Goal: Find specific page/section: Find specific page/section

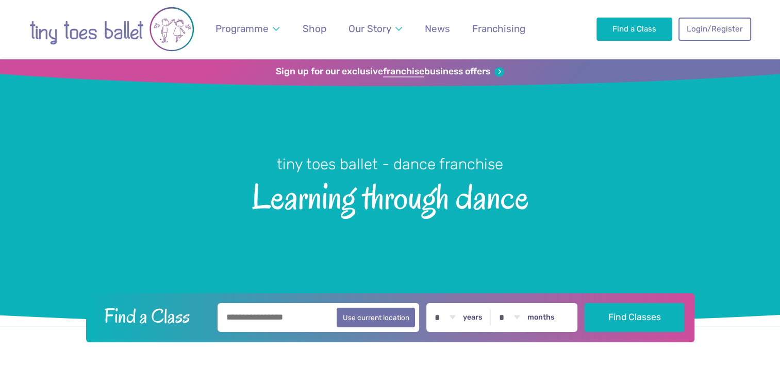
scroll to position [4, 0]
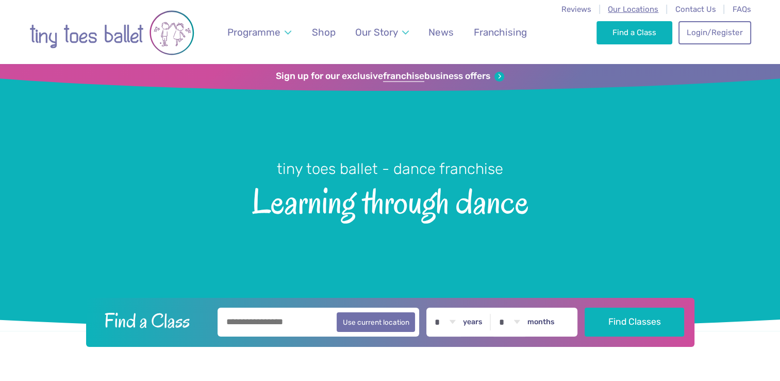
click at [645, 6] on span "Our Locations" at bounding box center [633, 9] width 51 height 9
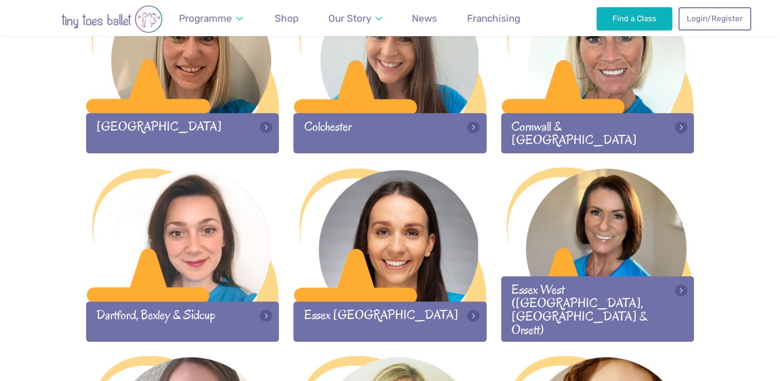
scroll to position [587, 0]
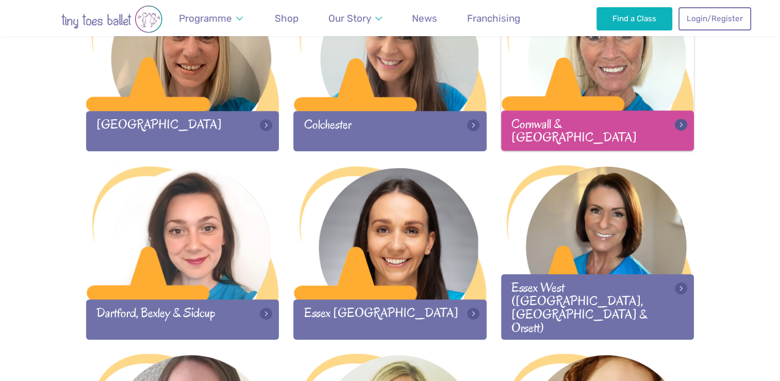
click at [547, 101] on div at bounding box center [597, 44] width 193 height 136
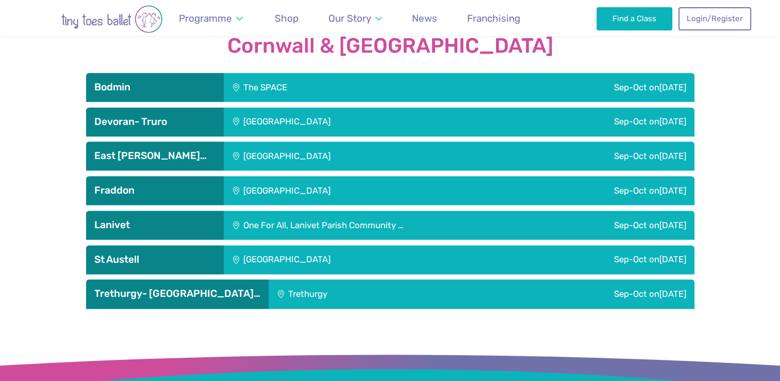
scroll to position [1444, 0]
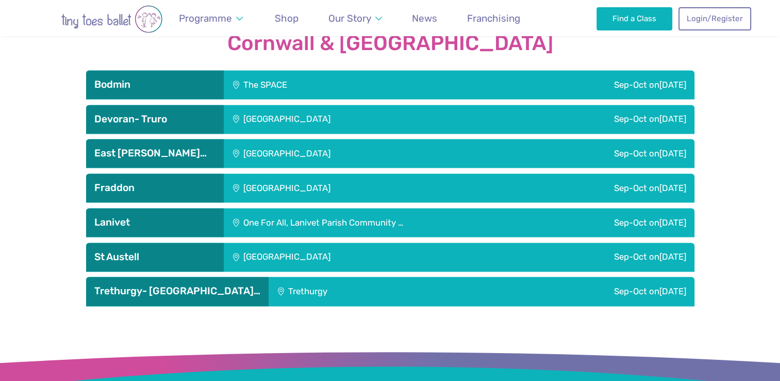
click at [355, 105] on div "[GEOGRAPHIC_DATA]" at bounding box center [357, 119] width 266 height 29
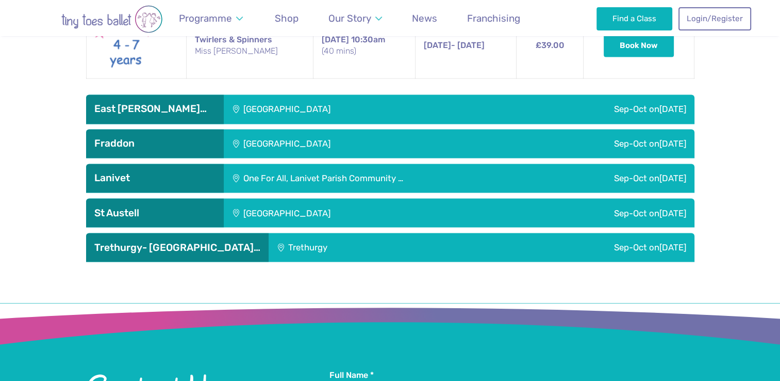
scroll to position [1764, 0]
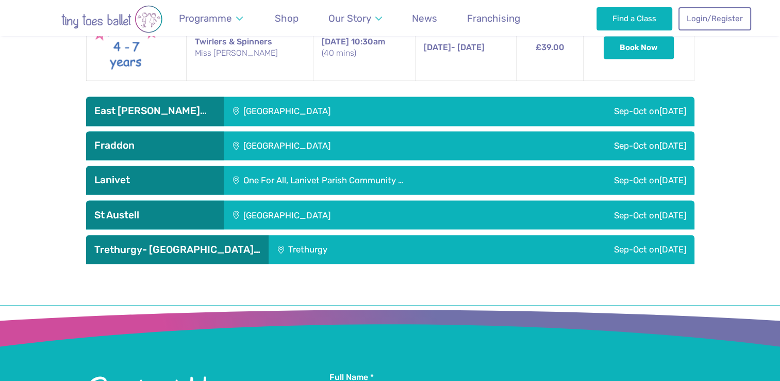
click at [338, 205] on div "[GEOGRAPHIC_DATA]" at bounding box center [357, 214] width 266 height 29
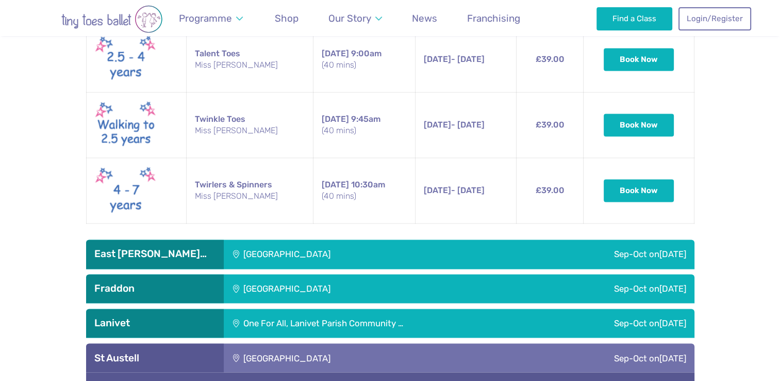
scroll to position [1620, 0]
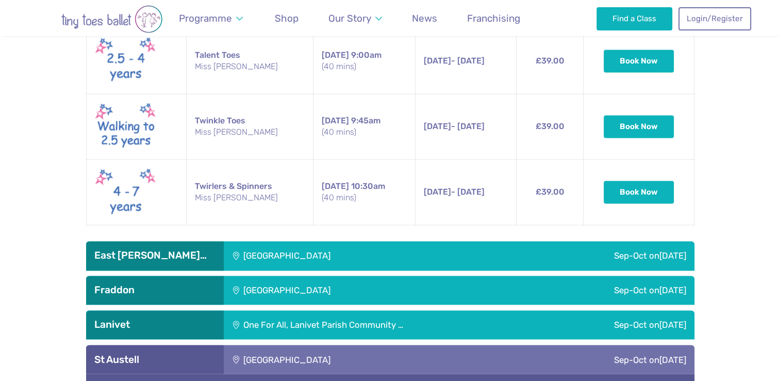
click at [400, 346] on div "[GEOGRAPHIC_DATA]" at bounding box center [357, 359] width 266 height 29
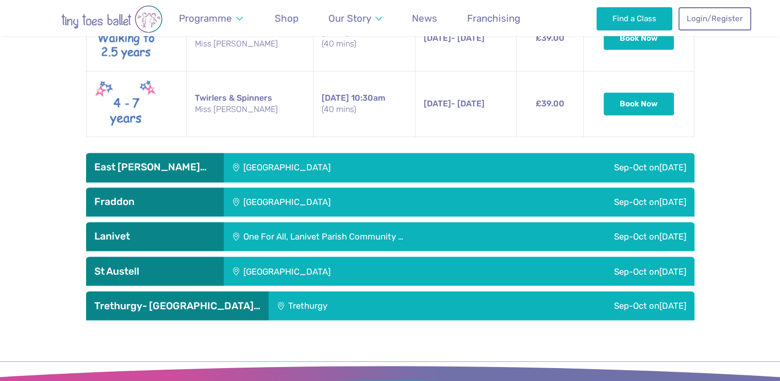
scroll to position [1708, 0]
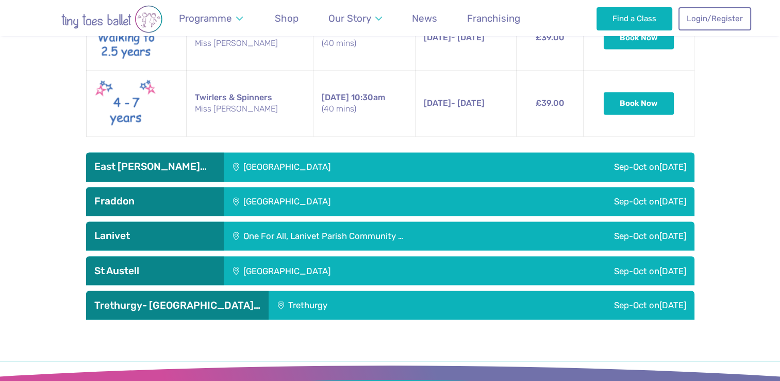
click at [393, 290] on div "Trethurgy" at bounding box center [361, 304] width 184 height 29
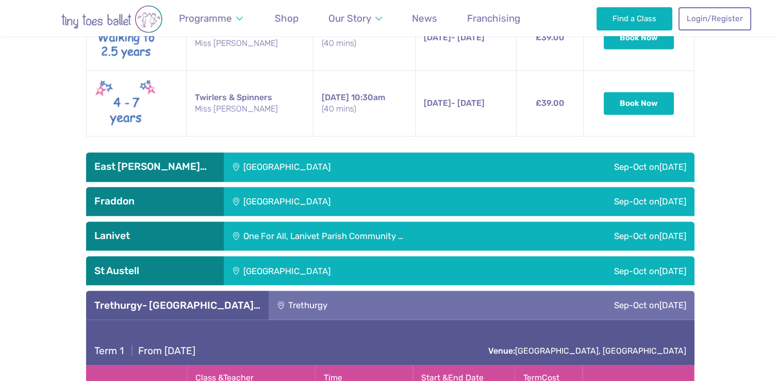
click at [385, 295] on div "Trethurgy" at bounding box center [361, 304] width 184 height 29
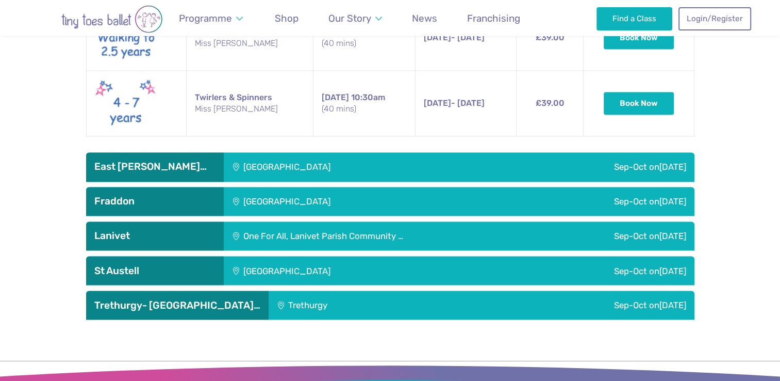
click at [399, 256] on div "[GEOGRAPHIC_DATA]" at bounding box center [357, 270] width 266 height 29
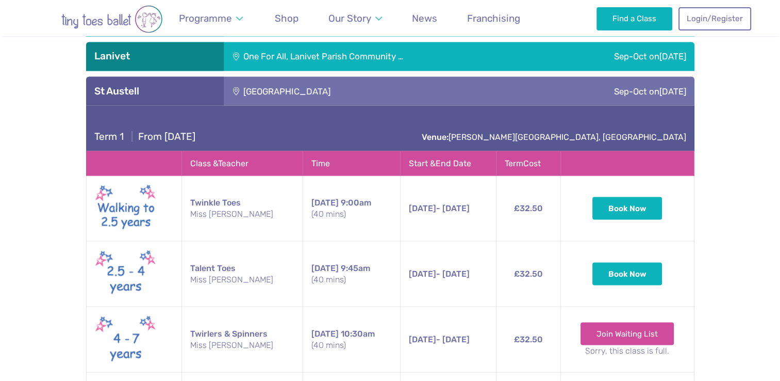
scroll to position [1890, 0]
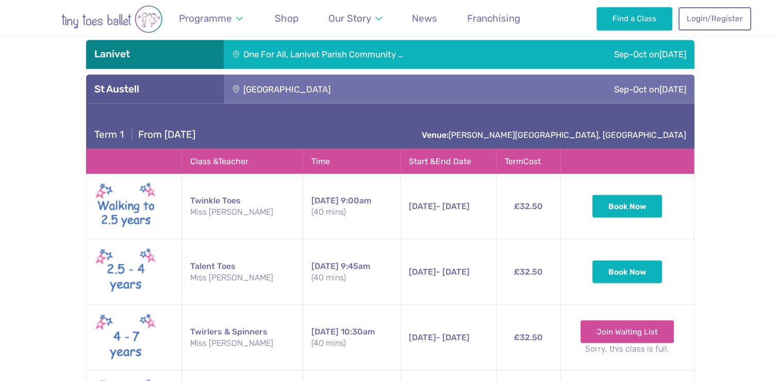
click at [503, 80] on div "Sep-Oct [DATE]" at bounding box center [592, 88] width 205 height 29
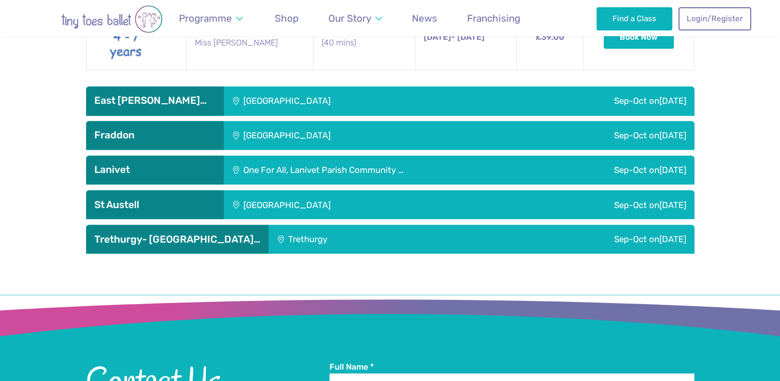
scroll to position [1775, 0]
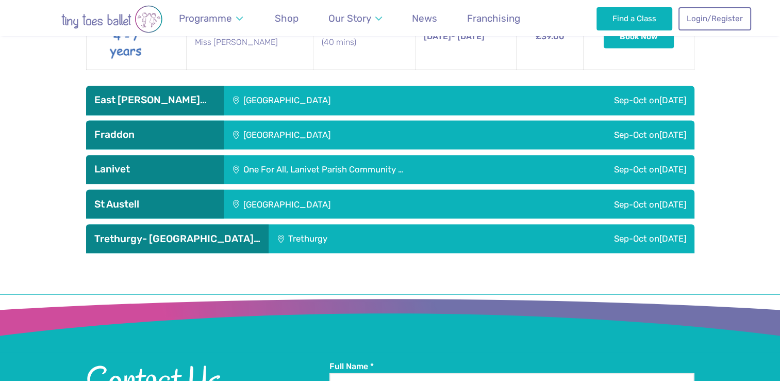
click at [394, 155] on div "One For All, Lanivet Parish Community …" at bounding box center [384, 169] width 320 height 29
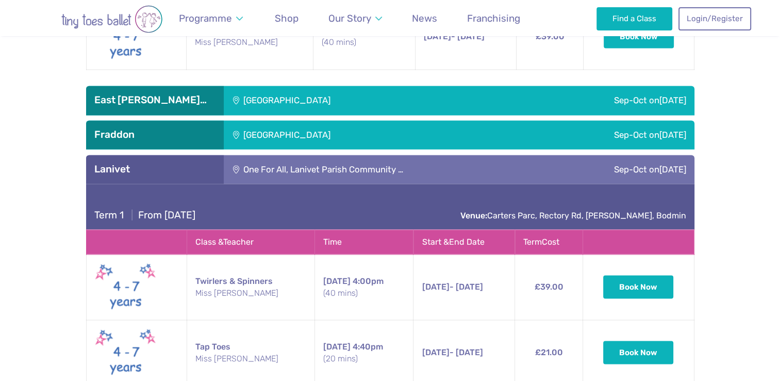
click at [484, 155] on div "One For All, Lanivet Parish Community …" at bounding box center [384, 169] width 320 height 29
